Goal: Task Accomplishment & Management: Manage account settings

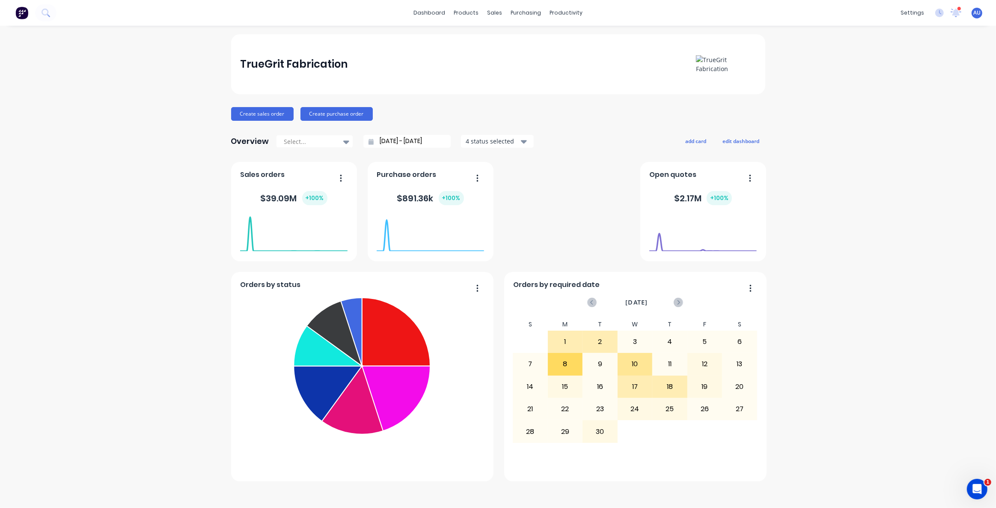
click at [329, 146] on div "Orders by status Fabrication Welding Folding Ready for Install Laser Cutting Su…" at bounding box center [498, 321] width 534 height 319
click at [329, 137] on button "add card" at bounding box center [696, 140] width 32 height 11
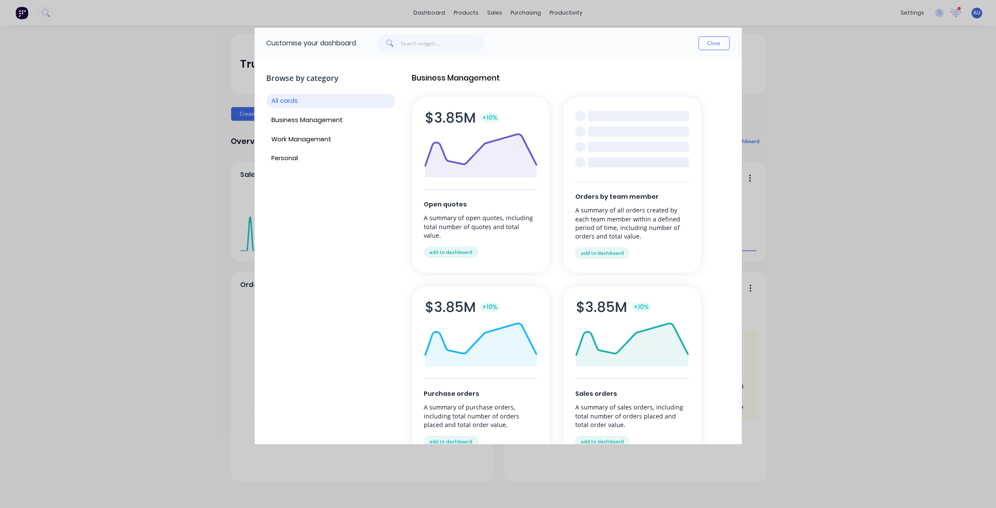
click at [329, 146] on div "Orders by team member A summary of all orders created by each team member withi…" at bounding box center [632, 185] width 138 height 176
click at [329, 146] on p "A summary of all orders created by each team member within a defined period of …" at bounding box center [632, 223] width 114 height 35
click at [329, 146] on button "add to dashboard" at bounding box center [602, 252] width 54 height 11
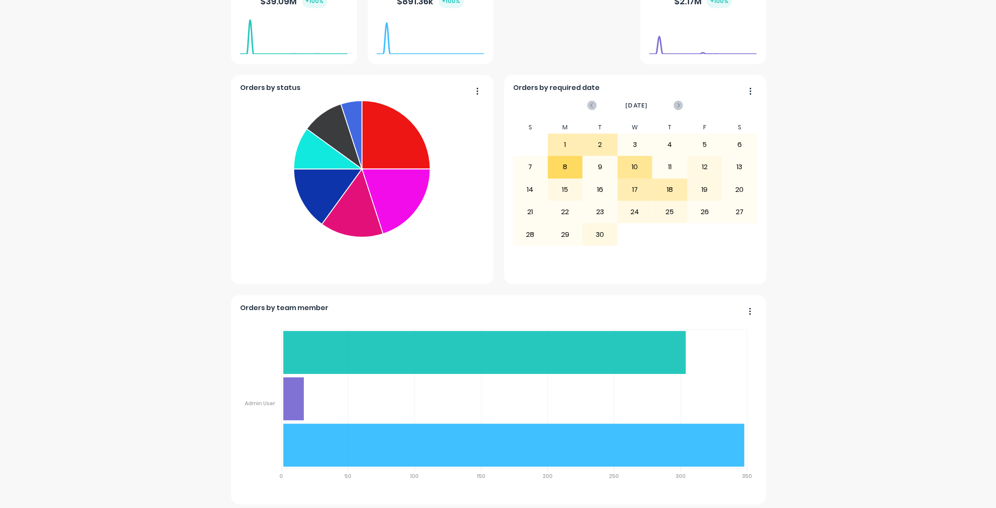
scroll to position [201, 0]
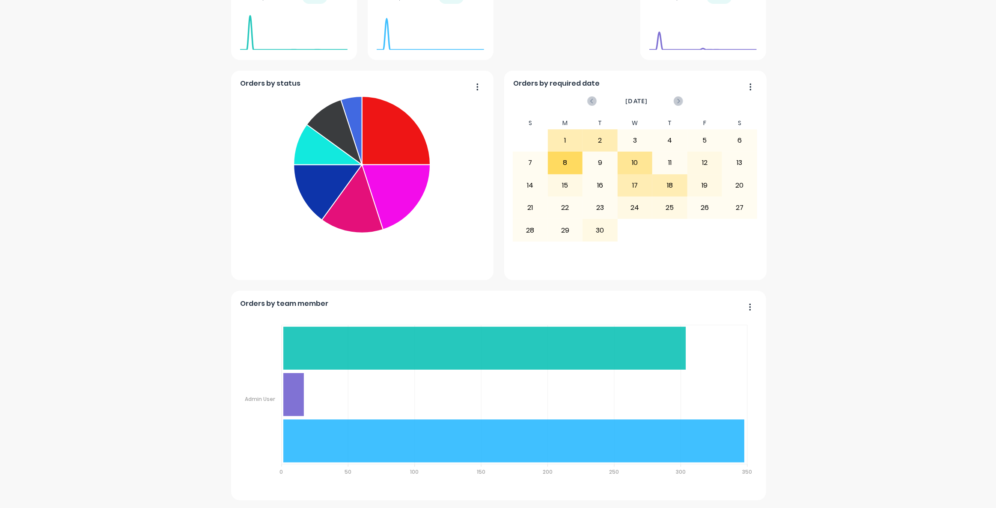
click at [329, 146] on foreignobject "Sales Quotes Purchases" at bounding box center [498, 403] width 517 height 182
drag, startPoint x: 761, startPoint y: 292, endPoint x: 742, endPoint y: 311, distance: 26.9
click at [329, 146] on div "Orders by team member Sales Quotes Purchases Admin User Admin User 350 350 300 …" at bounding box center [498, 395] width 535 height 209
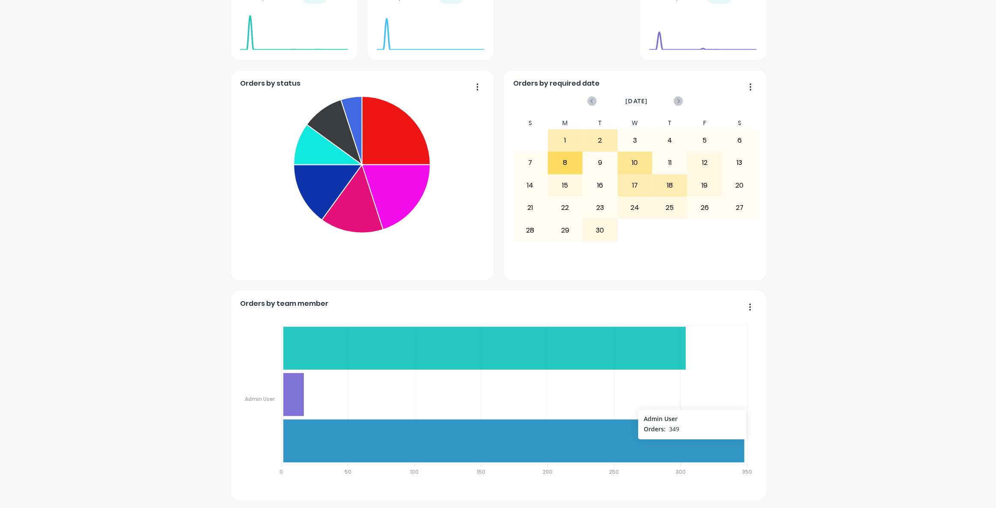
click at [329, 146] on icon at bounding box center [513, 440] width 461 height 43
click at [329, 146] on button "button" at bounding box center [747, 307] width 18 height 13
click at [329, 146] on div "TrueGrit Fabrication Create sales order Create purchase order Overview Select..…" at bounding box center [498, 166] width 996 height 667
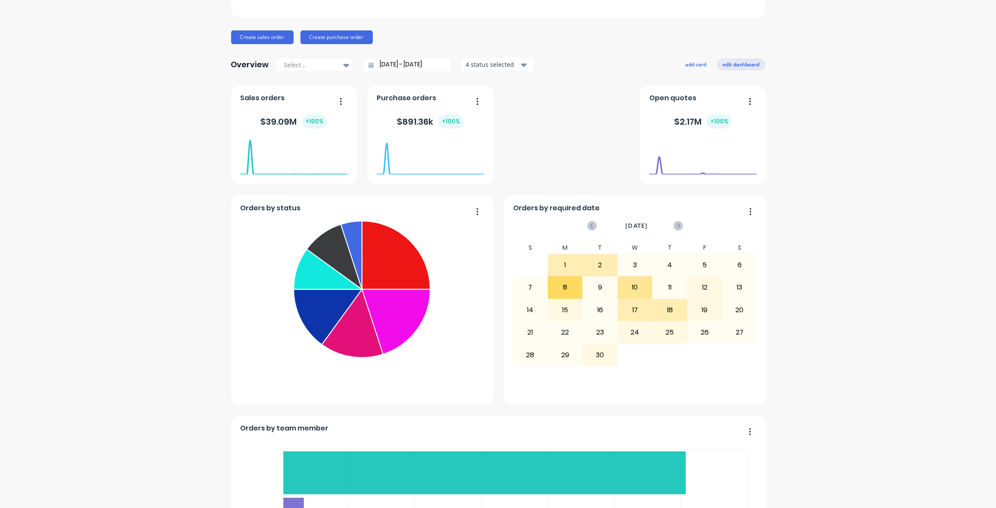
scroll to position [7, 0]
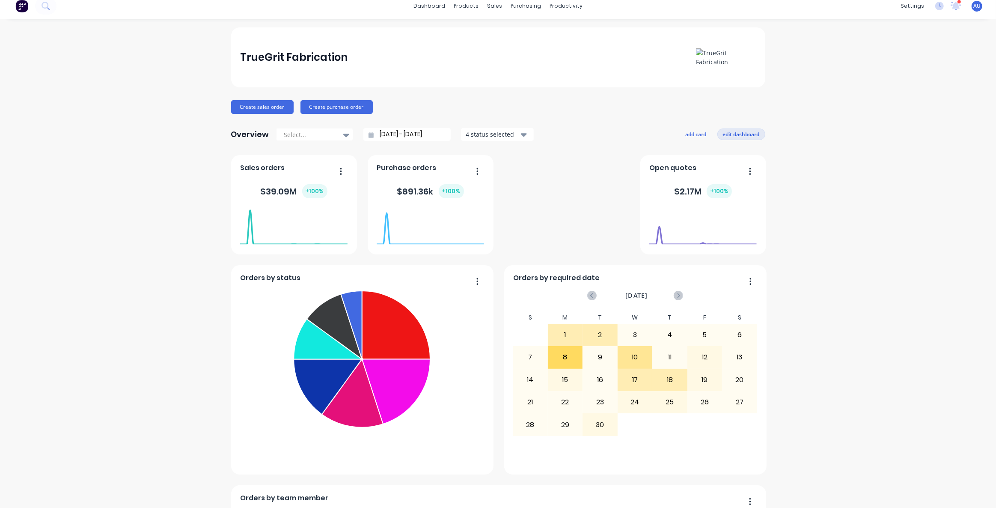
click at [329, 131] on button "edit dashboard" at bounding box center [741, 133] width 48 height 11
click at [329, 134] on button "add card" at bounding box center [695, 133] width 32 height 11
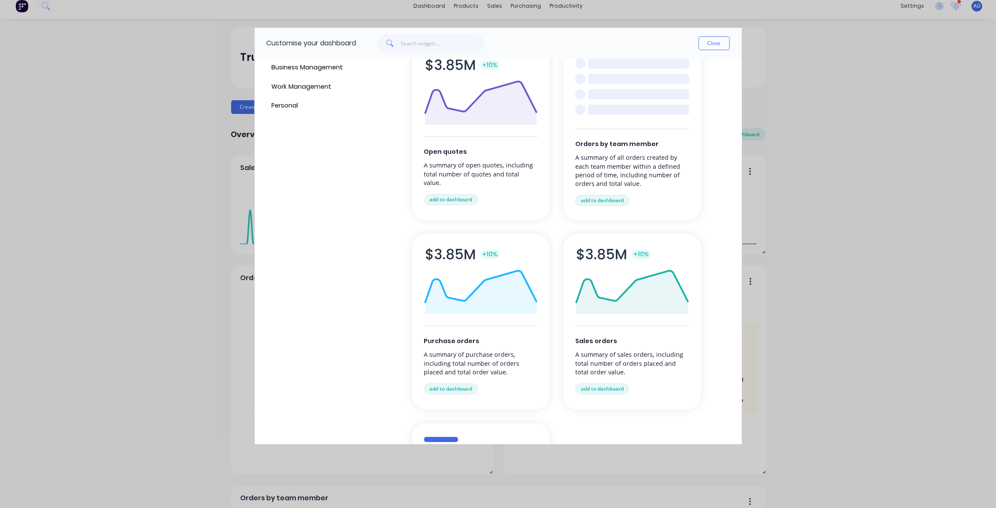
scroll to position [39, 0]
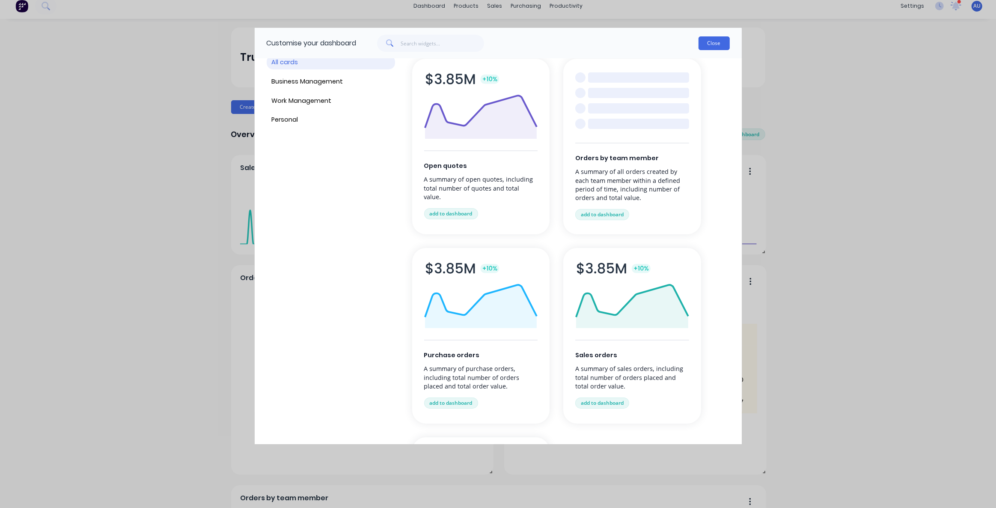
click at [329, 45] on button "Close" at bounding box center [714, 43] width 31 height 14
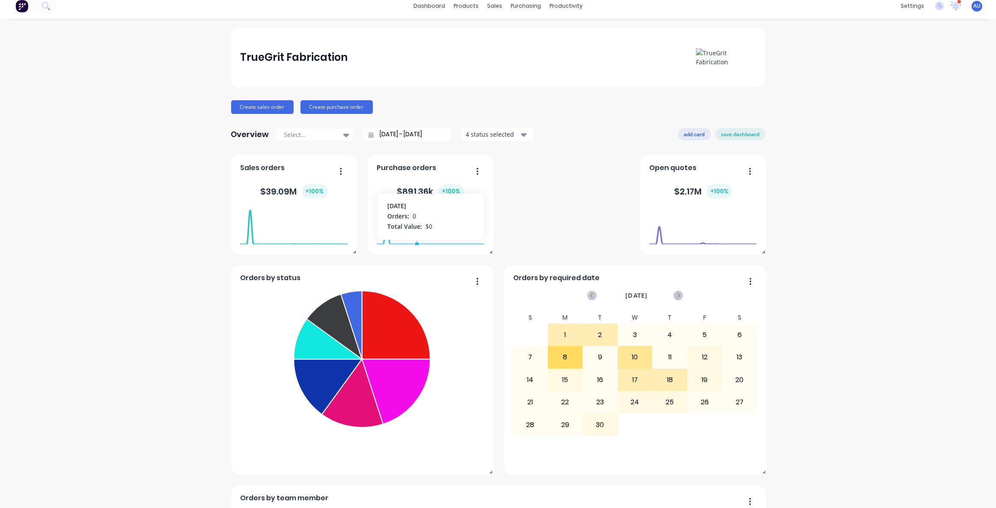
click at [329, 135] on button "add card" at bounding box center [695, 133] width 32 height 11
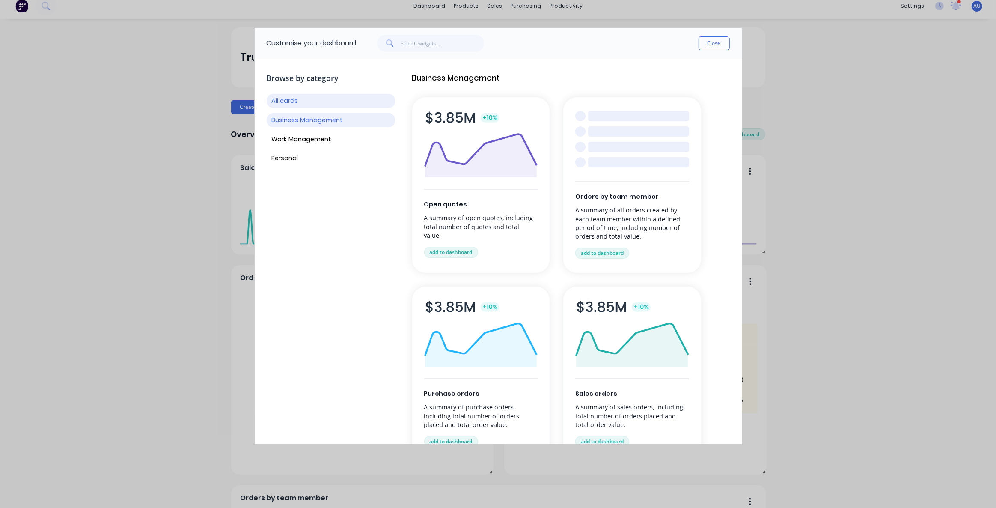
click at [329, 122] on button "Business Management" at bounding box center [331, 120] width 128 height 14
click at [325, 138] on button "Work Management" at bounding box center [331, 139] width 128 height 14
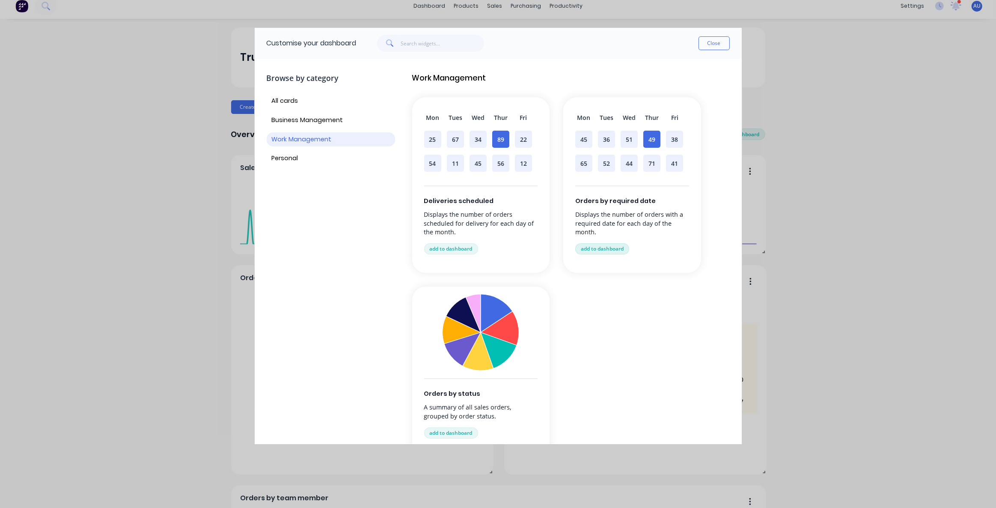
click at [329, 146] on button "add to dashboard" at bounding box center [602, 248] width 54 height 11
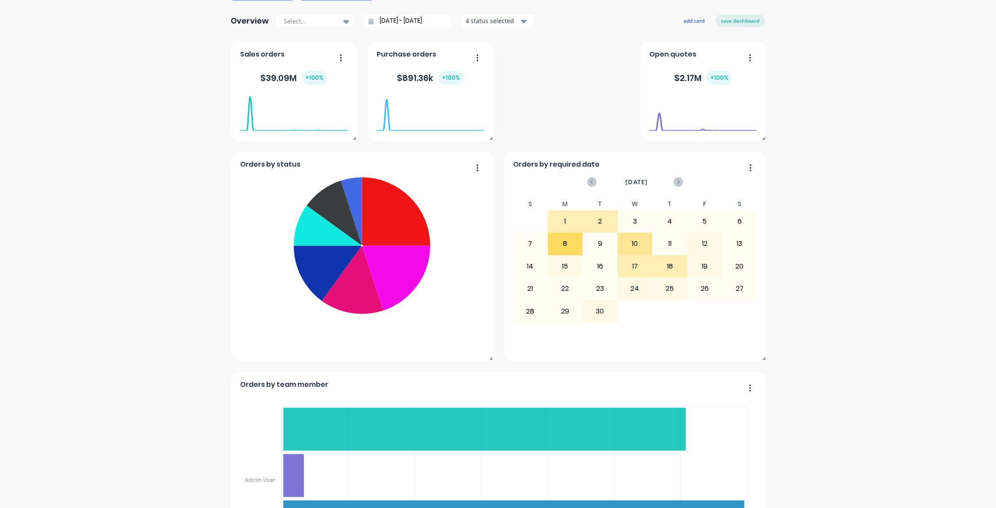
scroll to position [71, 0]
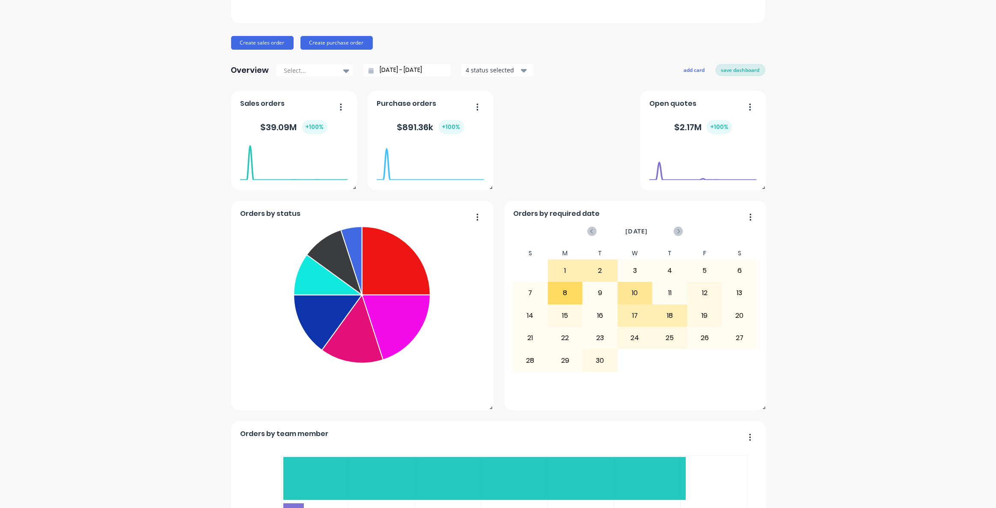
click at [329, 68] on button "save dashboard" at bounding box center [741, 69] width 50 height 11
click at [329, 146] on button "button" at bounding box center [747, 437] width 18 height 13
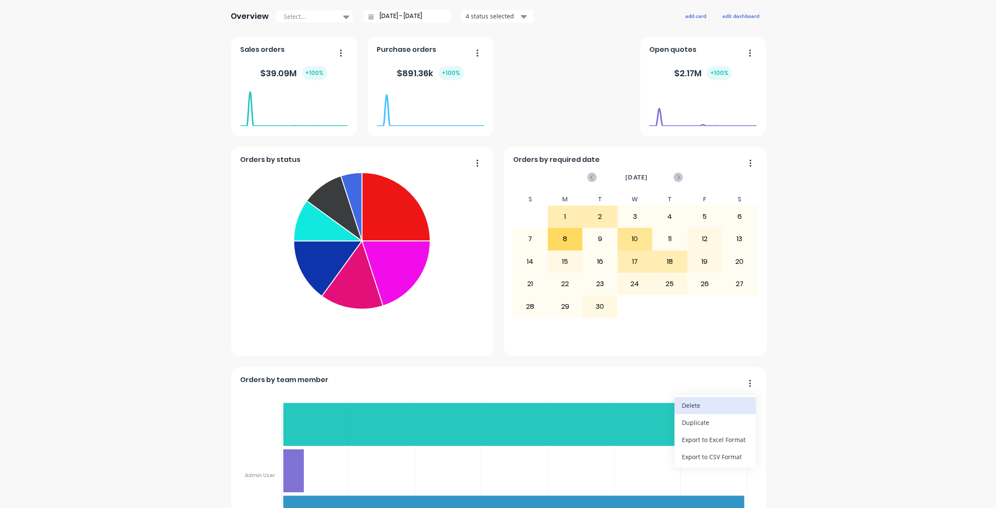
scroll to position [188, 0]
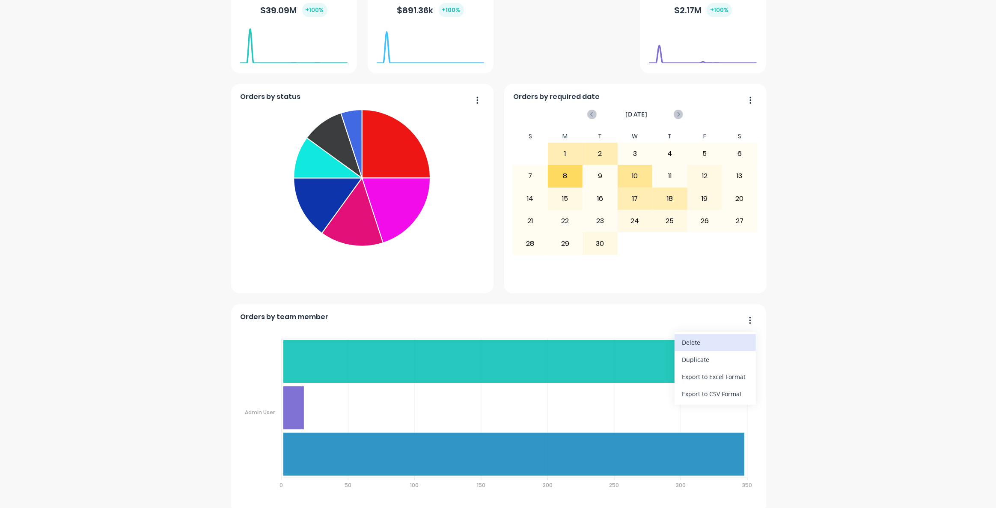
click at [329, 146] on div "Delete" at bounding box center [715, 342] width 66 height 12
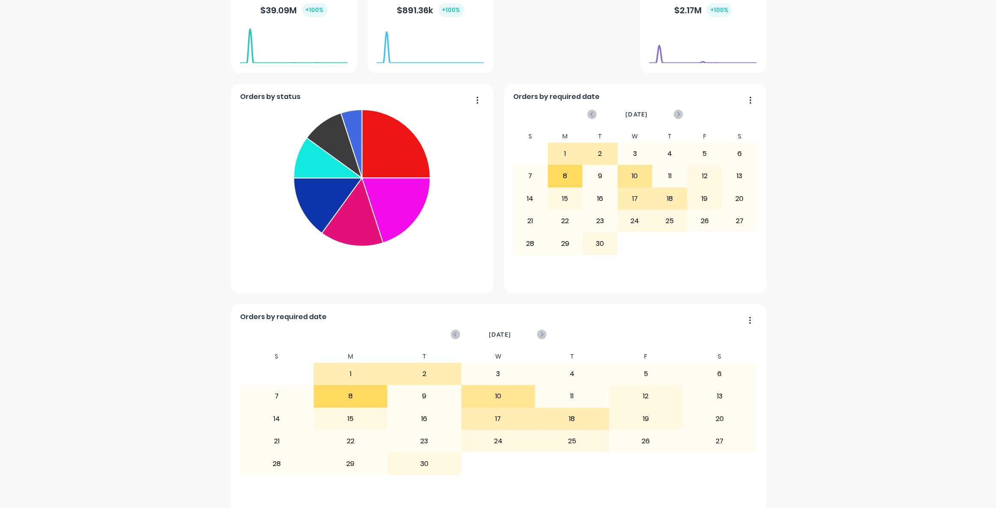
click at [329, 146] on button "button" at bounding box center [747, 320] width 18 height 13
click at [329, 146] on div "Delete" at bounding box center [715, 342] width 66 height 12
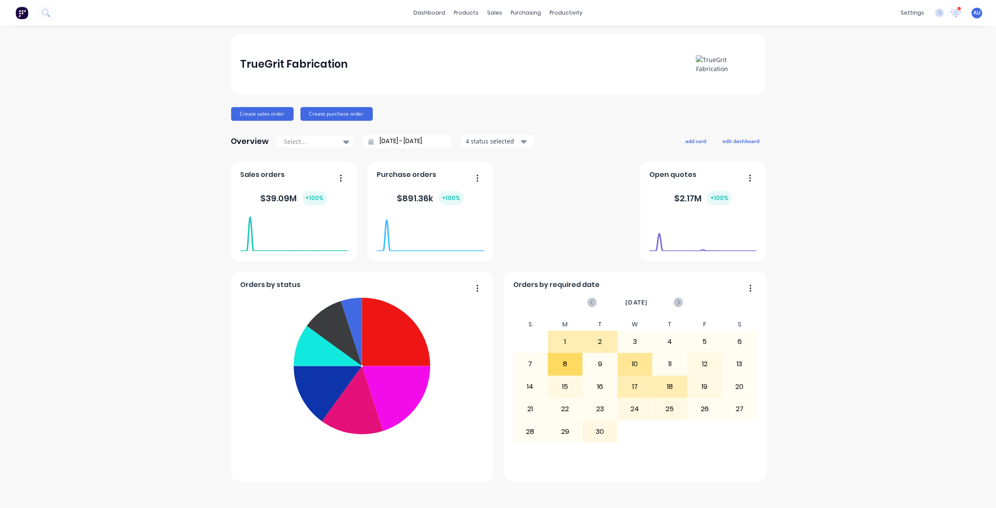
scroll to position [0, 0]
click at [329, 140] on button "add card" at bounding box center [696, 140] width 32 height 11
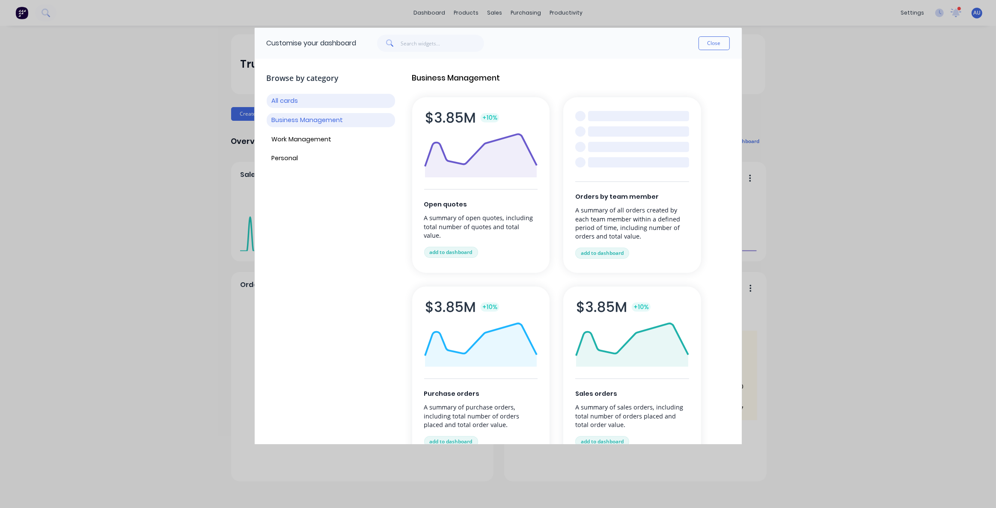
click at [329, 120] on button "Business Management" at bounding box center [331, 120] width 128 height 14
click at [321, 137] on button "Work Management" at bounding box center [331, 139] width 128 height 14
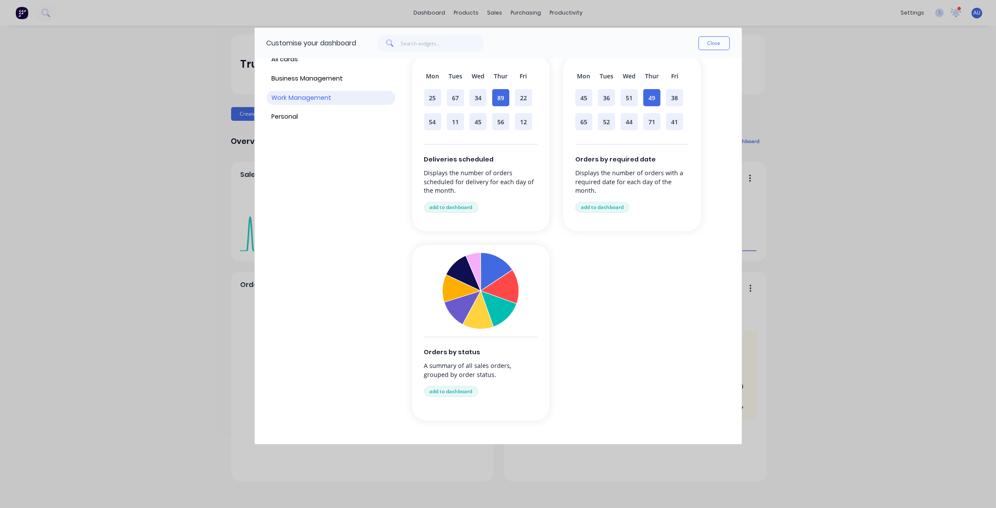
scroll to position [42, 0]
click at [329, 146] on img at bounding box center [480, 290] width 77 height 77
click at [329, 146] on button "add to dashboard" at bounding box center [451, 390] width 54 height 11
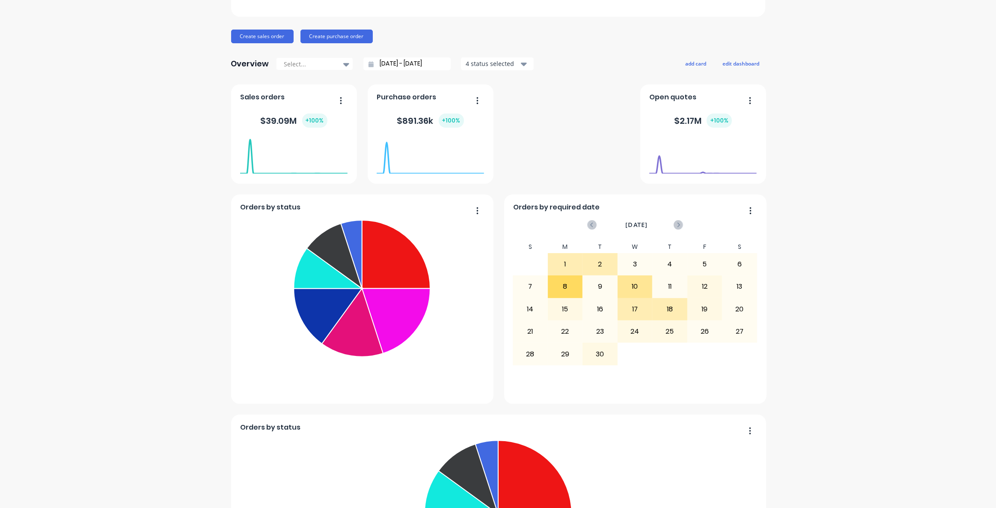
scroll to position [194, 0]
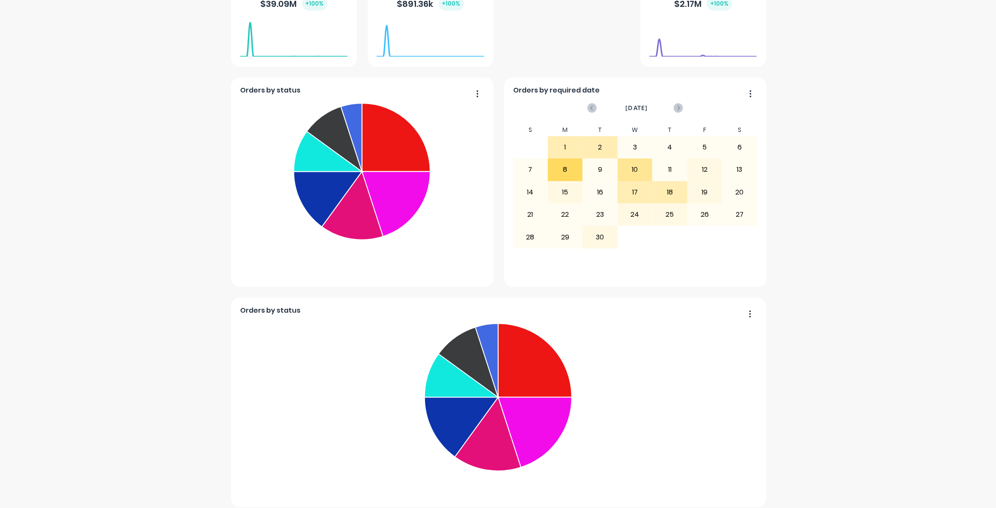
click at [329, 146] on button "button" at bounding box center [747, 314] width 18 height 13
click at [329, 146] on div "Delete" at bounding box center [715, 336] width 66 height 12
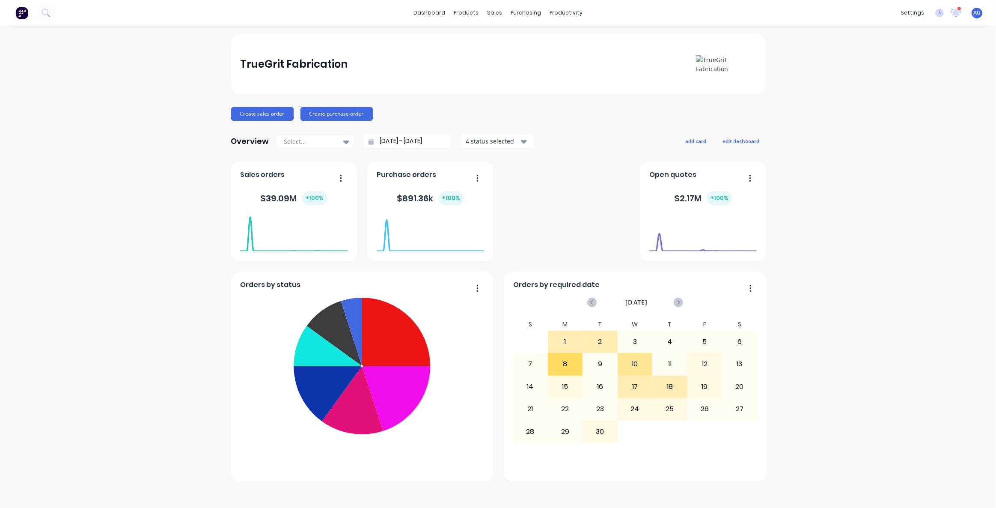
scroll to position [0, 0]
click at [329, 140] on button "add card" at bounding box center [696, 140] width 32 height 11
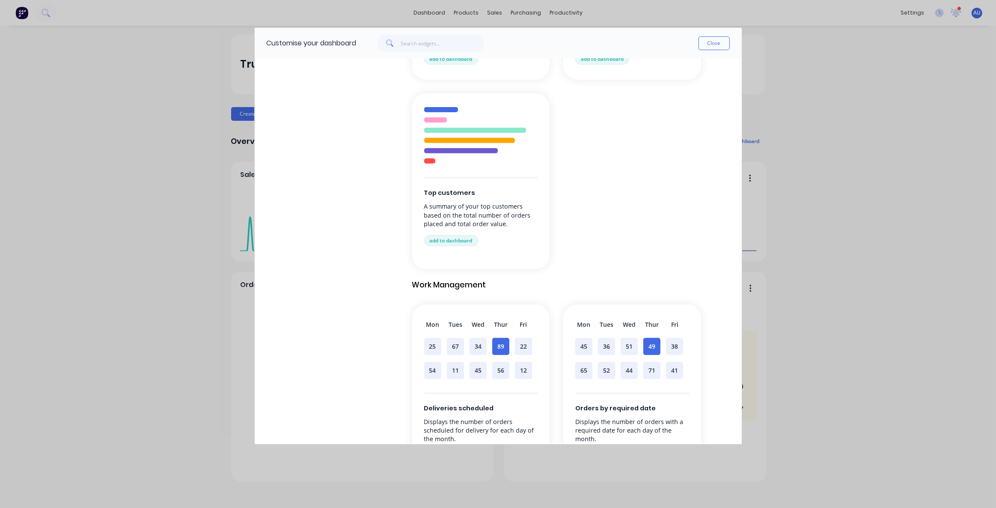
scroll to position [389, 0]
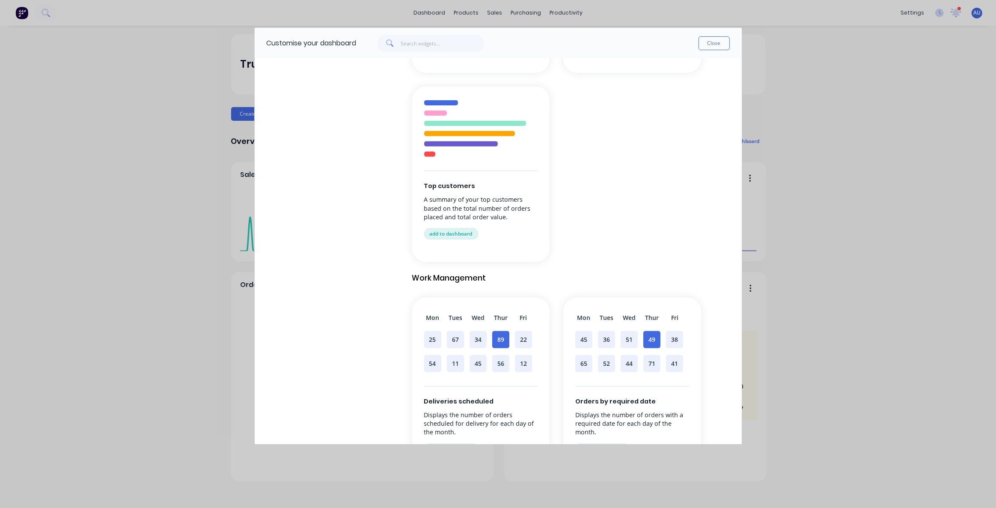
click at [329, 146] on button "add to dashboard" at bounding box center [451, 233] width 54 height 11
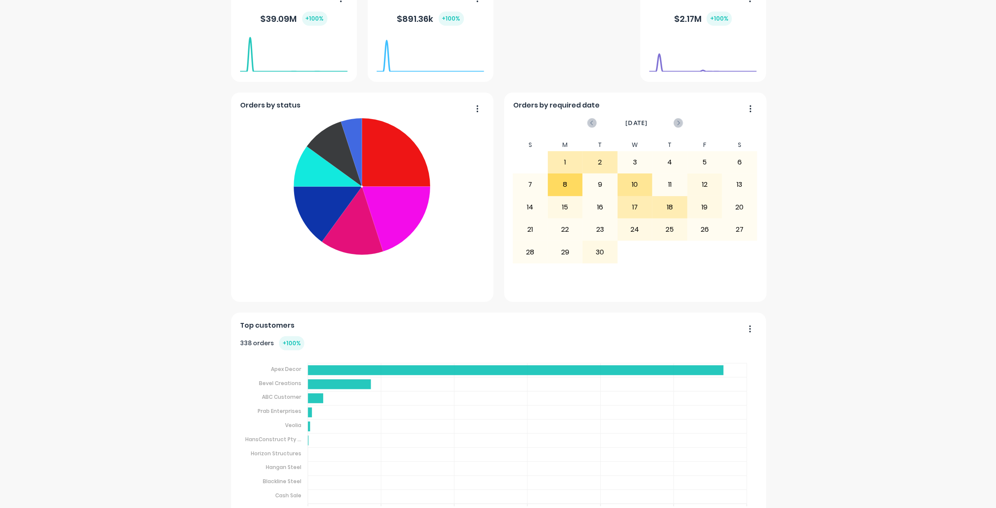
scroll to position [201, 0]
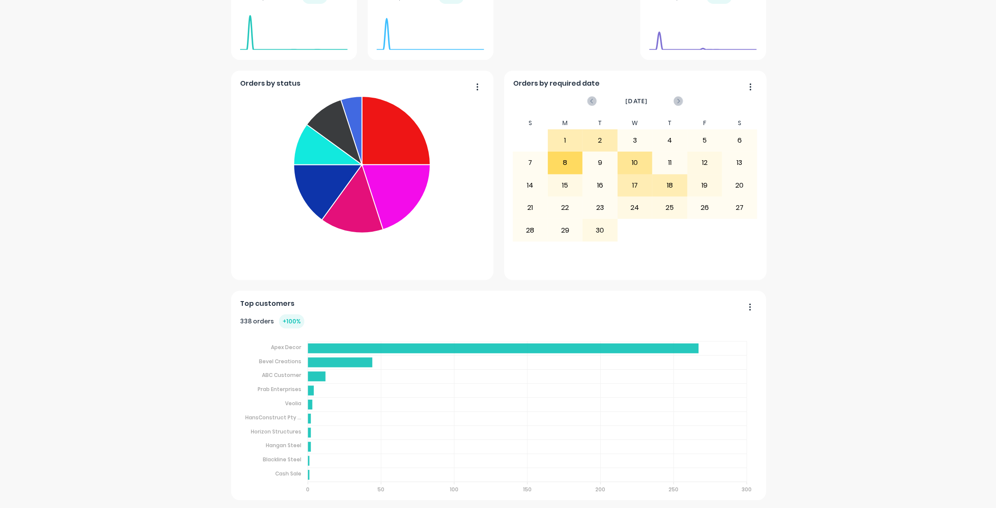
click at [329, 146] on button "button" at bounding box center [747, 307] width 18 height 13
click at [329, 146] on div "TrueGrit Fabrication Create sales order Create purchase order Overview Select..…" at bounding box center [498, 166] width 996 height 667
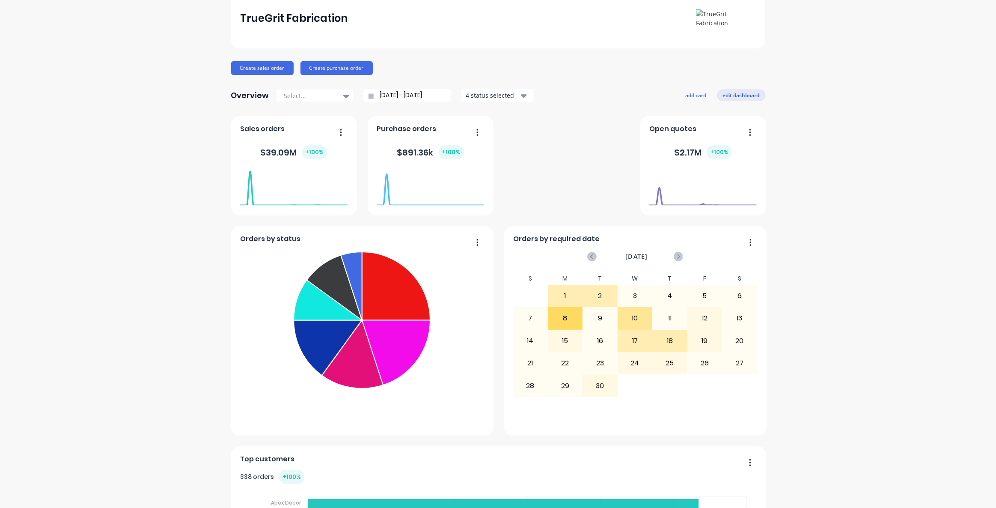
click at [329, 97] on button "edit dashboard" at bounding box center [741, 94] width 48 height 11
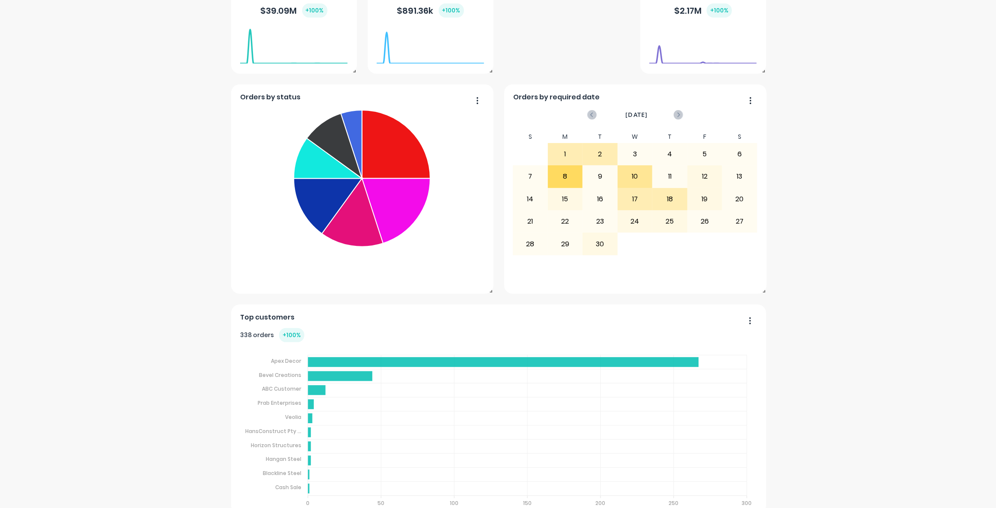
scroll to position [201, 0]
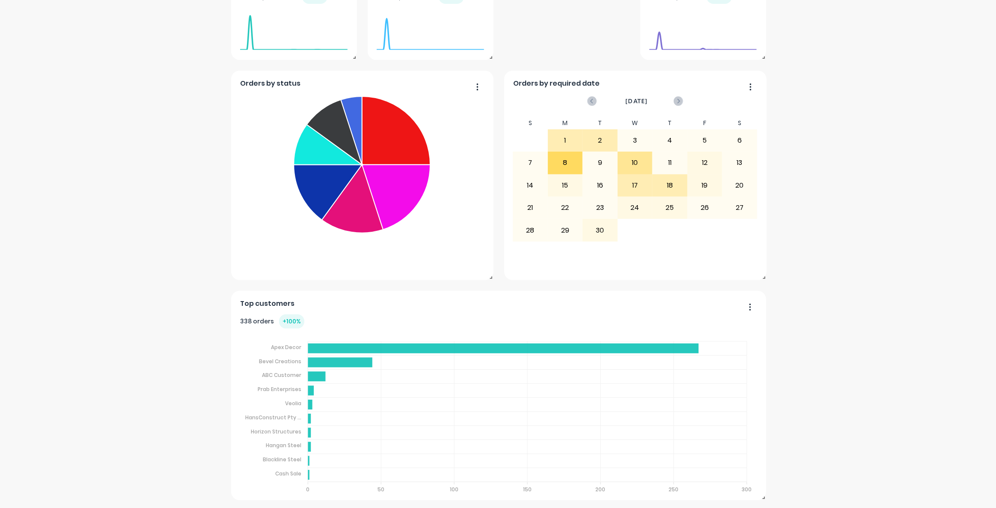
click at [329, 146] on span at bounding box center [762, 495] width 9 height 9
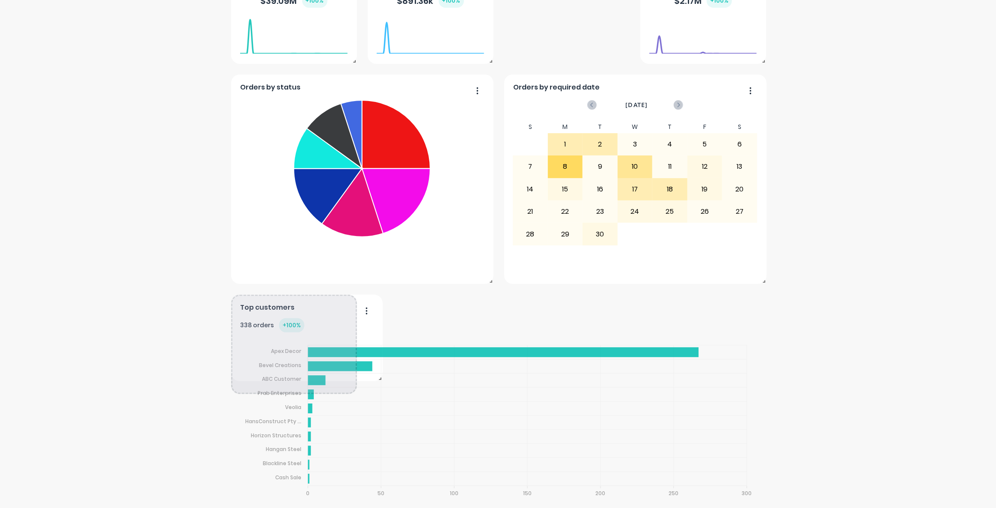
drag, startPoint x: 762, startPoint y: 496, endPoint x: 378, endPoint y: 377, distance: 401.6
click at [329, 146] on div "Top customers 338 orders + 100 % Apex Decor Apex Decor Bevel Creations Bevel Cr…" at bounding box center [498, 178] width 534 height 429
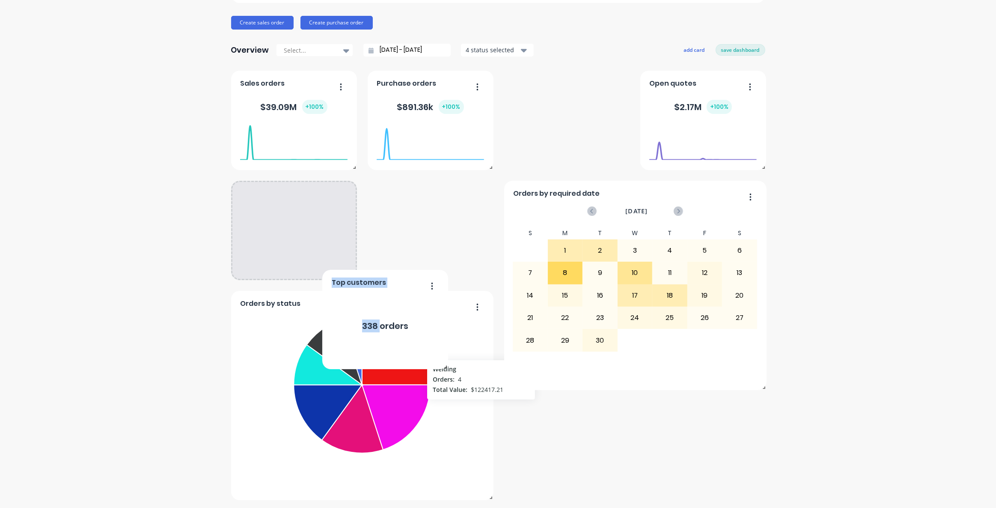
scroll to position [0, 0]
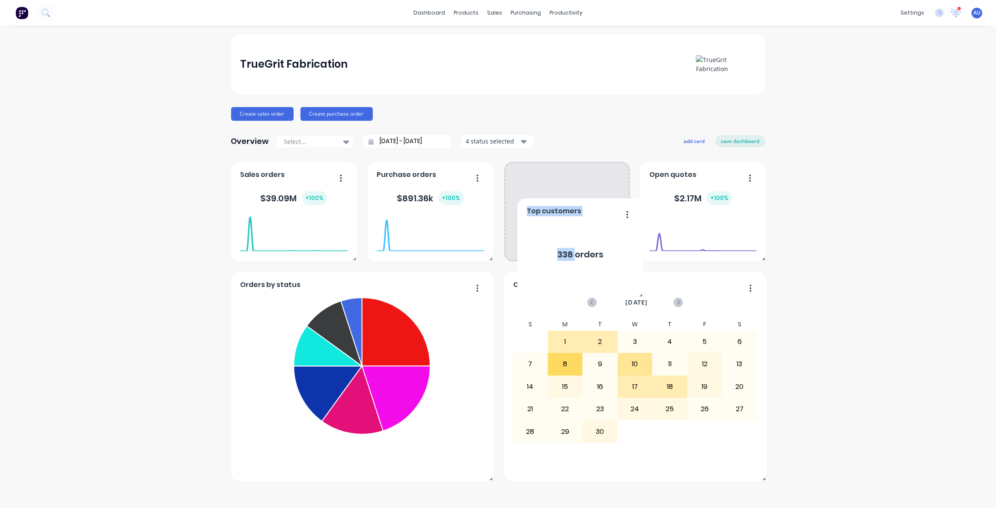
drag, startPoint x: 286, startPoint y: 444, endPoint x: 575, endPoint y: 146, distance: 415.3
click at [329, 146] on div "TrueGrit Fabrication Create sales order Create purchase order Overview Select..…" at bounding box center [498, 257] width 534 height 447
drag, startPoint x: 628, startPoint y: 259, endPoint x: 667, endPoint y: 292, distance: 51.3
click at [329, 146] on span at bounding box center [654, 283] width 9 height 9
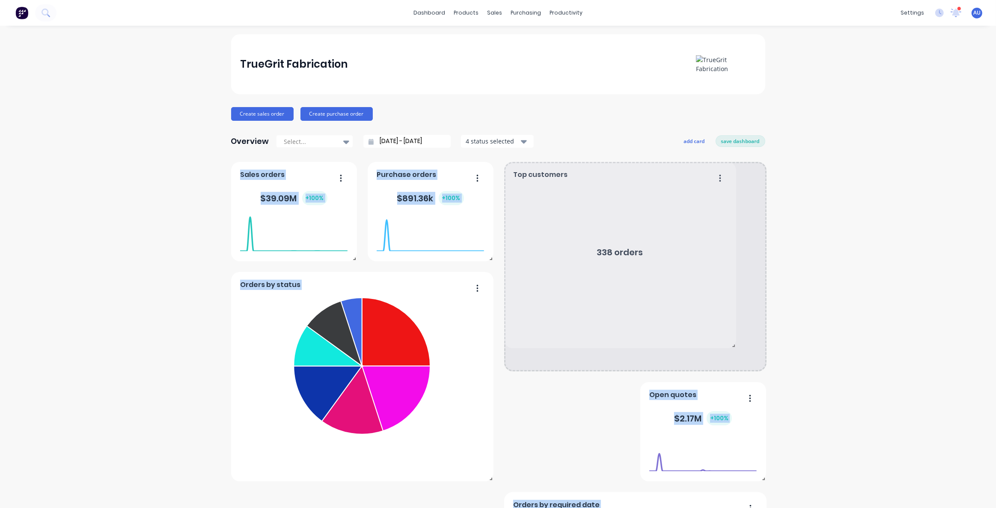
drag, startPoint x: 625, startPoint y: 260, endPoint x: 729, endPoint y: 347, distance: 134.9
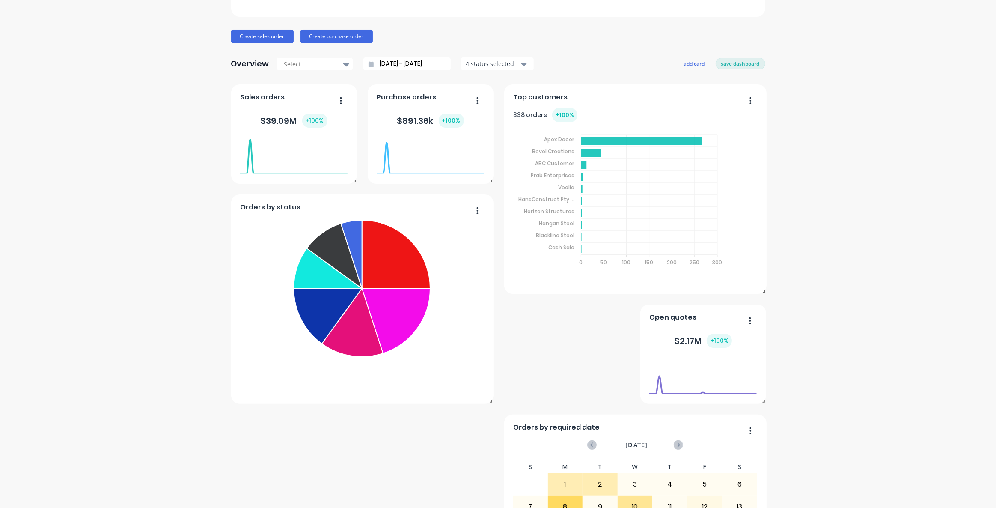
scroll to position [39, 0]
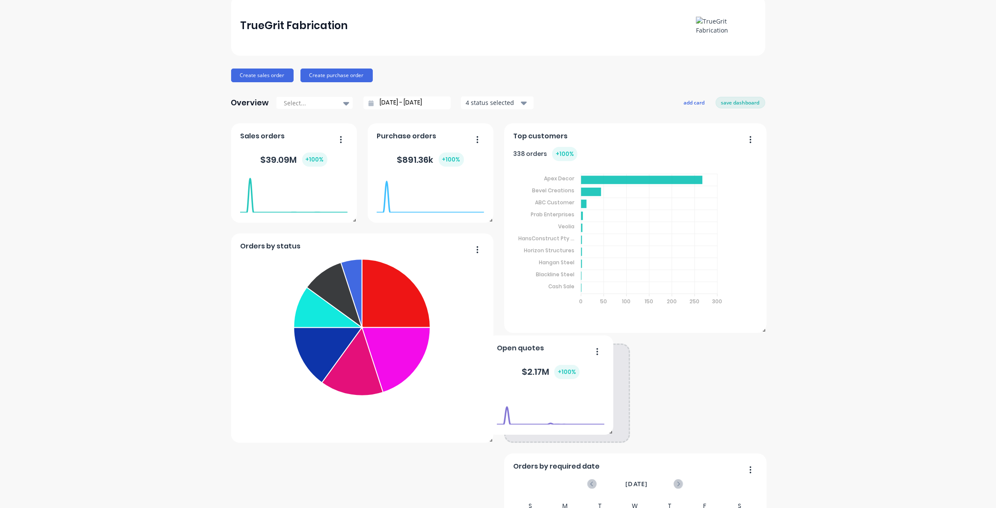
drag, startPoint x: 713, startPoint y: 368, endPoint x: 570, endPoint y: 360, distance: 143.2
click at [329, 146] on div "$ 2.17M + 100 %" at bounding box center [550, 372] width 107 height 26
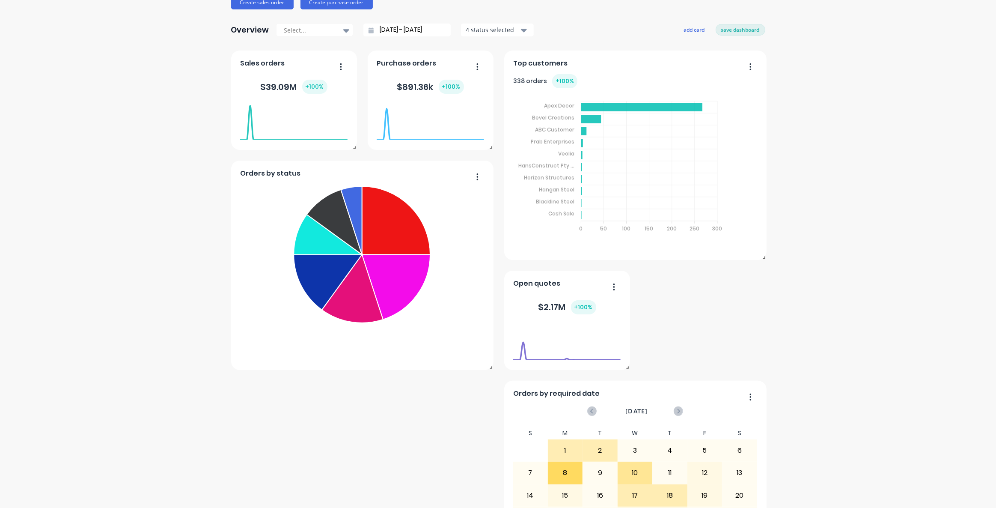
scroll to position [116, 0]
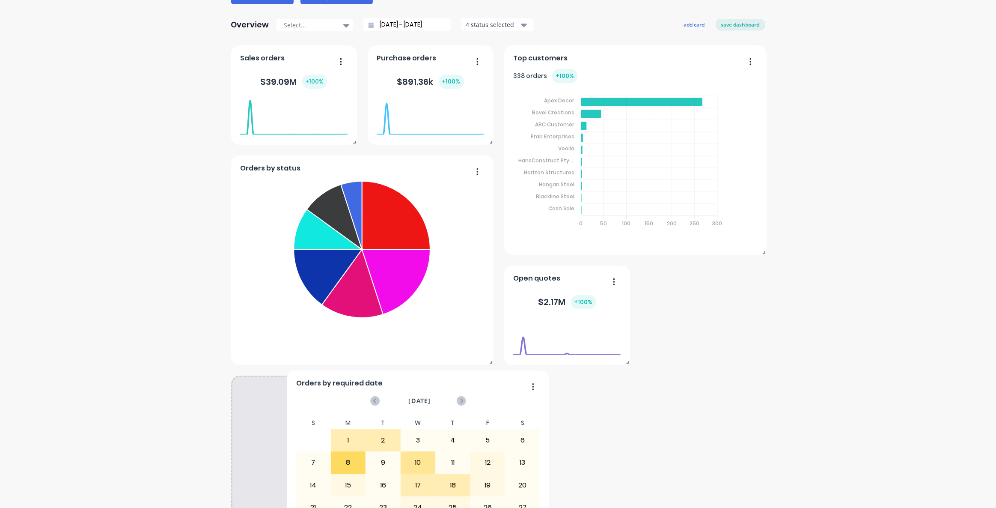
drag, startPoint x: 662, startPoint y: 405, endPoint x: 400, endPoint y: 405, distance: 262.4
click at [329, 146] on div "[DATE]" at bounding box center [418, 401] width 94 height 18
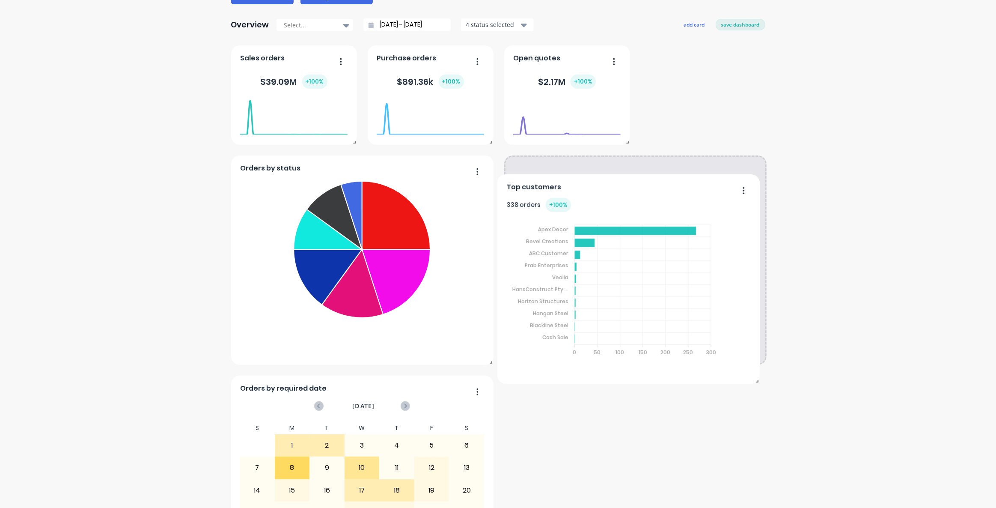
drag, startPoint x: 614, startPoint y: 201, endPoint x: 607, endPoint y: 313, distance: 112.4
click at [329, 146] on foreignobject at bounding box center [613, 287] width 214 height 151
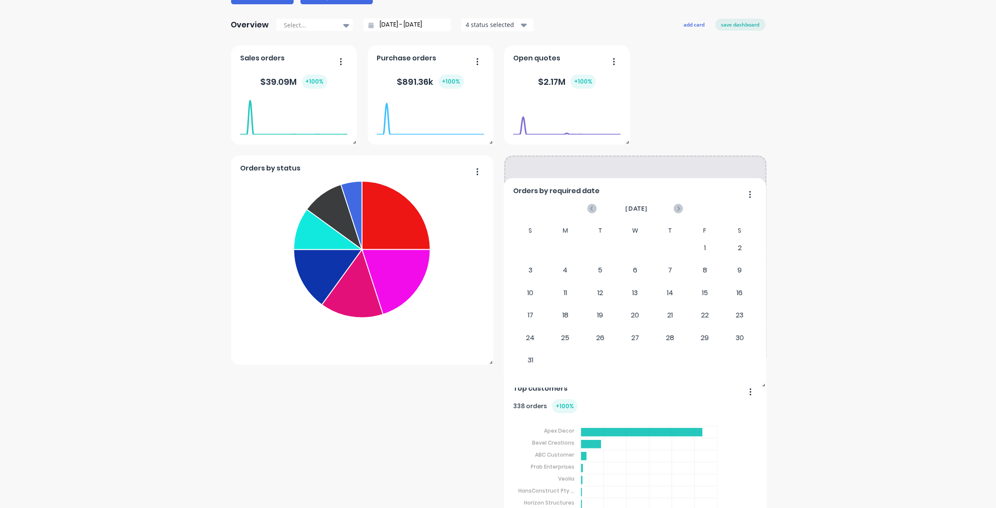
drag, startPoint x: 396, startPoint y: 439, endPoint x: 718, endPoint y: 231, distance: 382.9
click at [329, 146] on div "S M T W T F S 27 28 29 30 31 1 2 3 4 5 6 7 8 9 10 11 12 13 14 15 16 17 18 19 20…" at bounding box center [879, 297] width 244 height 147
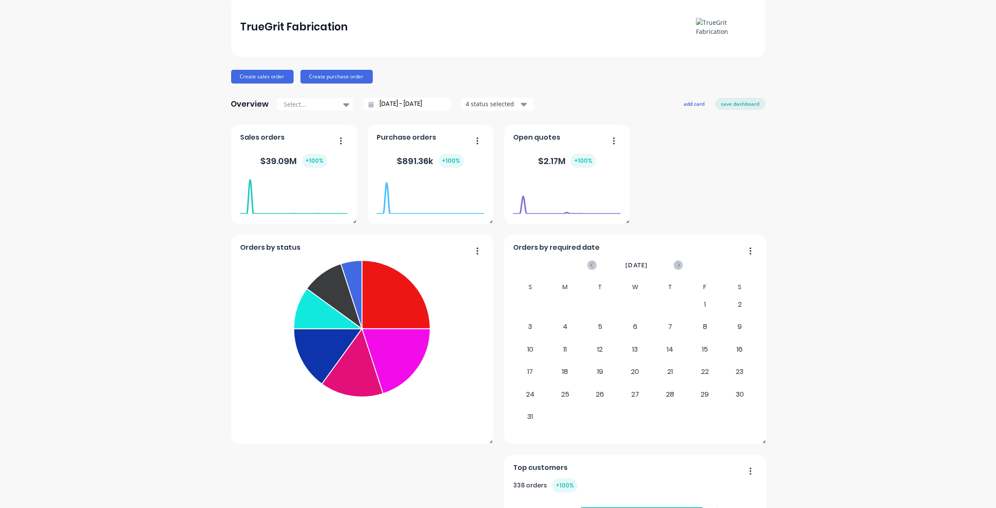
scroll to position [77, 0]
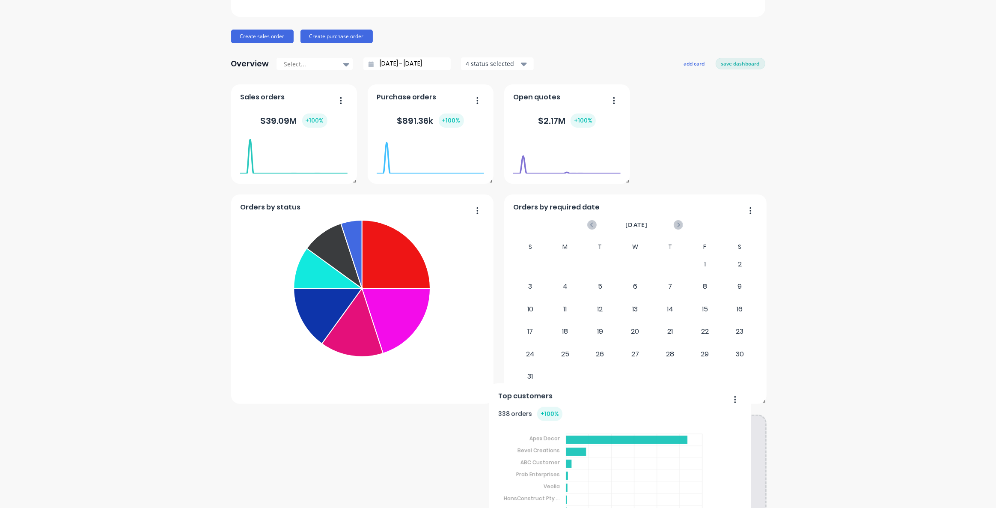
drag, startPoint x: 765, startPoint y: 295, endPoint x: 801, endPoint y: 348, distance: 65.3
click at [329, 146] on div "TrueGrit Fabrication Create sales order Create purchase order Overview Select..…" at bounding box center [498, 290] width 996 height 667
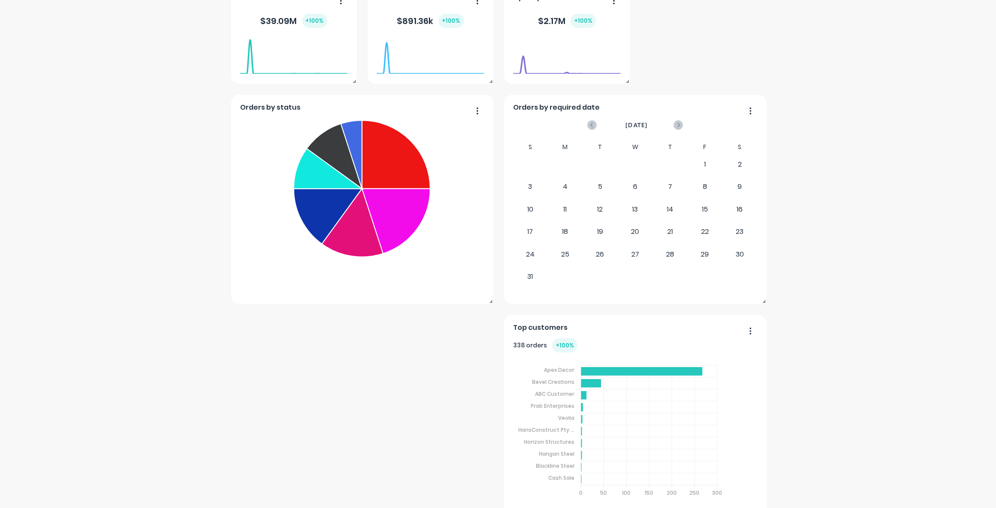
scroll to position [201, 0]
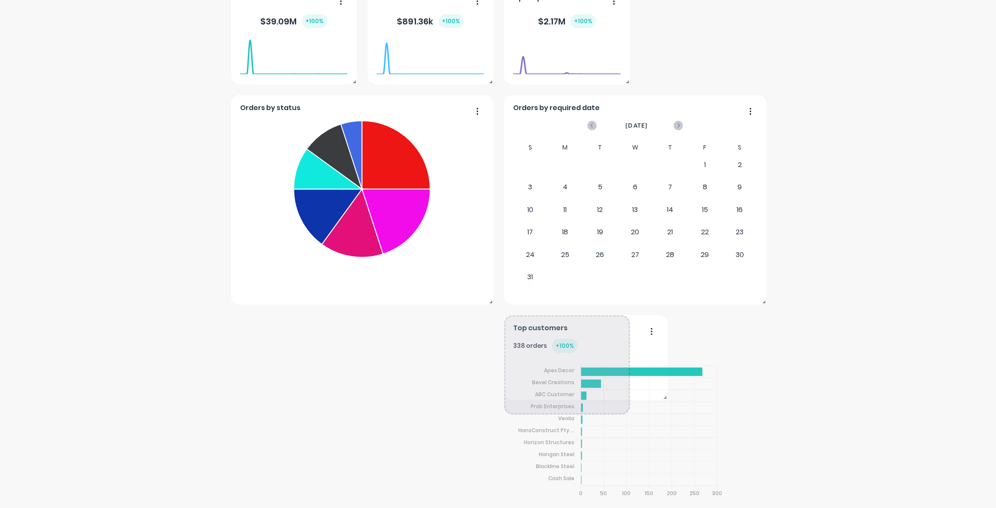
drag, startPoint x: 761, startPoint y: 499, endPoint x: 661, endPoint y: 399, distance: 141.4
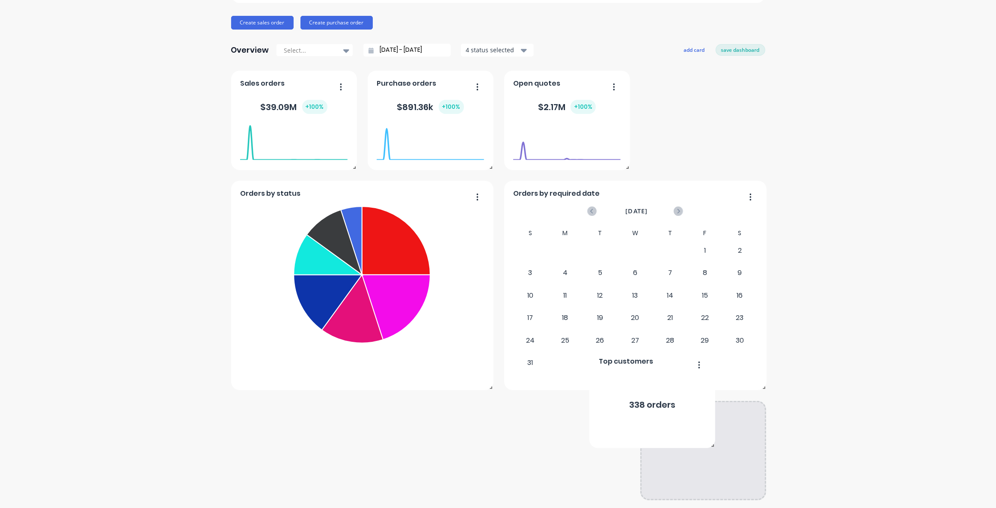
scroll to position [0, 0]
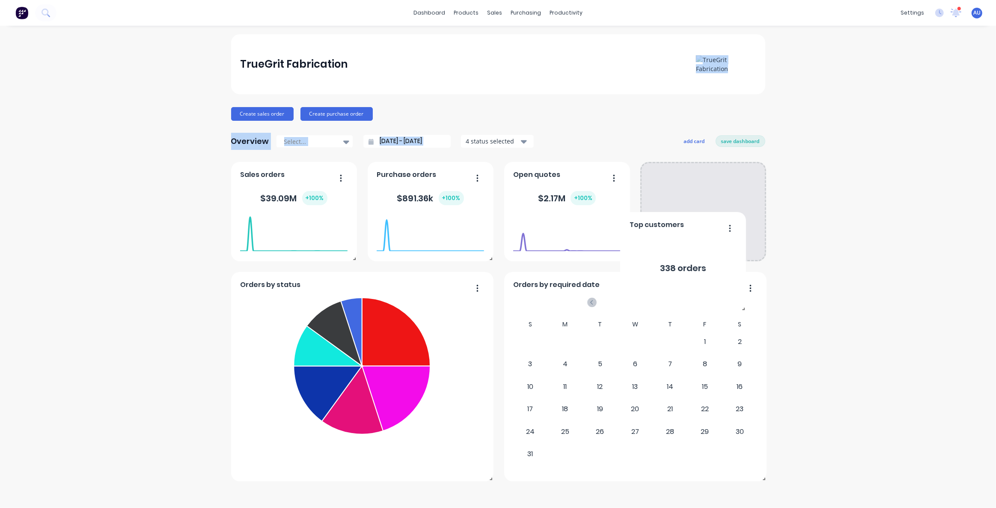
drag, startPoint x: 580, startPoint y: 435, endPoint x: 768, endPoint y: 53, distance: 425.6
click at [329, 59] on div "TrueGrit Fabrication Create sales order Create purchase order Overview Select..…" at bounding box center [498, 266] width 996 height 465
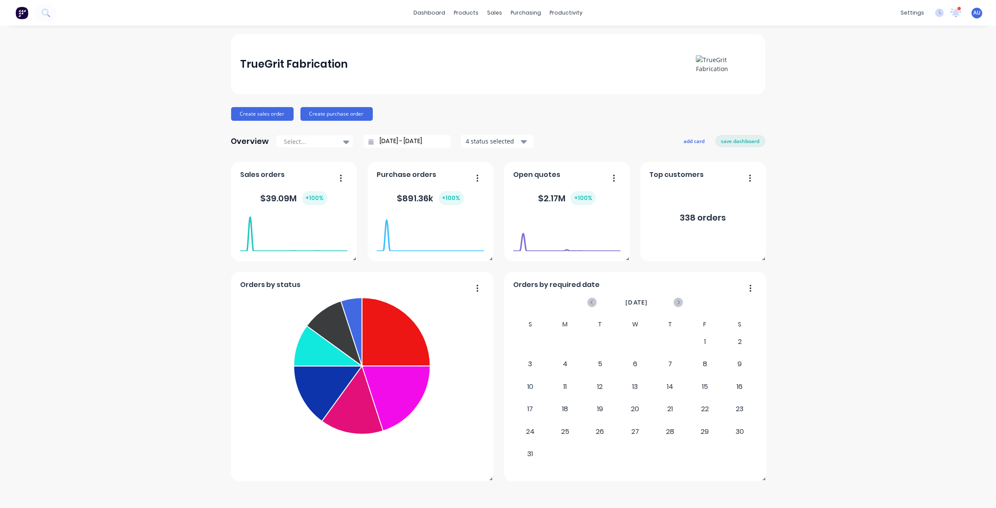
click at [329, 146] on div "TrueGrit Fabrication Create sales order Create purchase order Overview Select..…" at bounding box center [498, 266] width 996 height 465
click at [329, 138] on button "save dashboard" at bounding box center [741, 140] width 50 height 11
